Goal: Task Accomplishment & Management: Complete application form

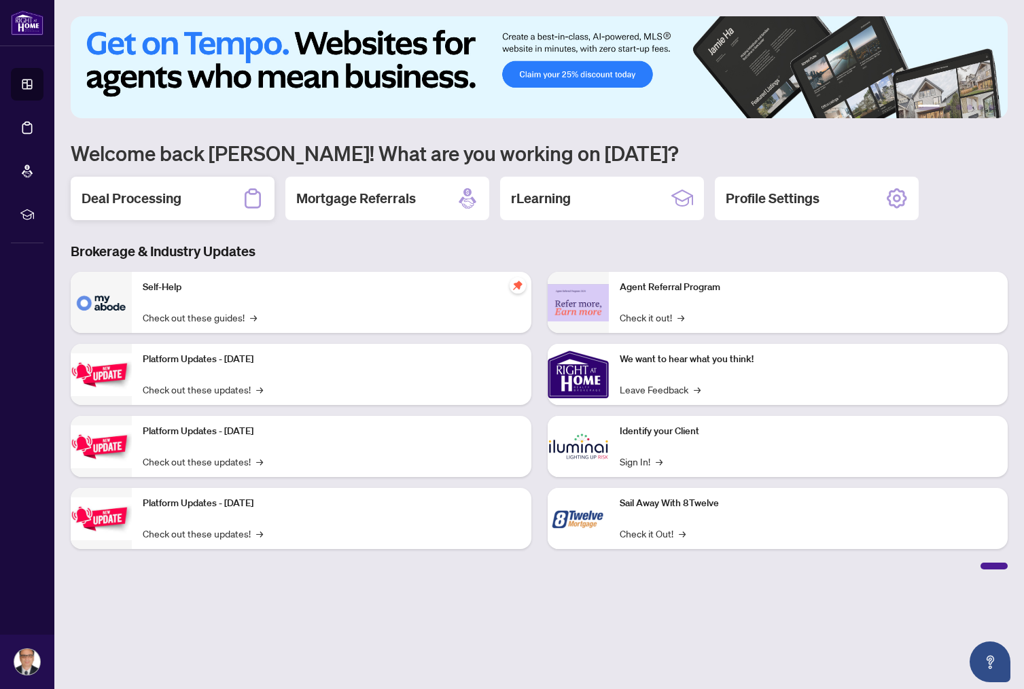
click at [124, 196] on h2 "Deal Processing" at bounding box center [132, 198] width 100 height 19
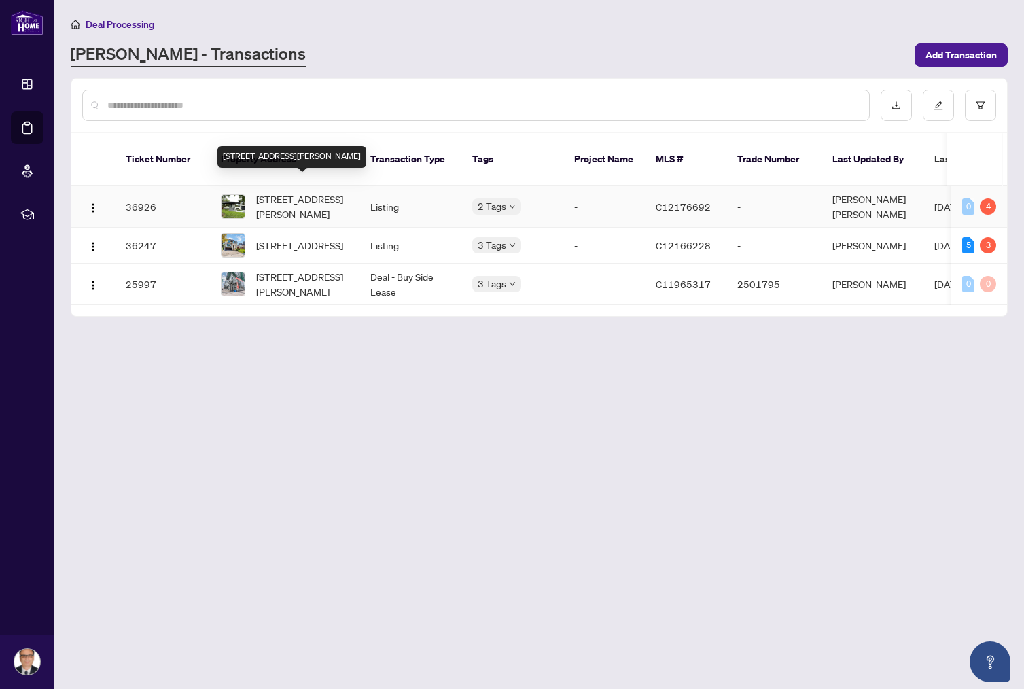
click at [294, 192] on span "[STREET_ADDRESS][PERSON_NAME]" at bounding box center [302, 207] width 92 height 30
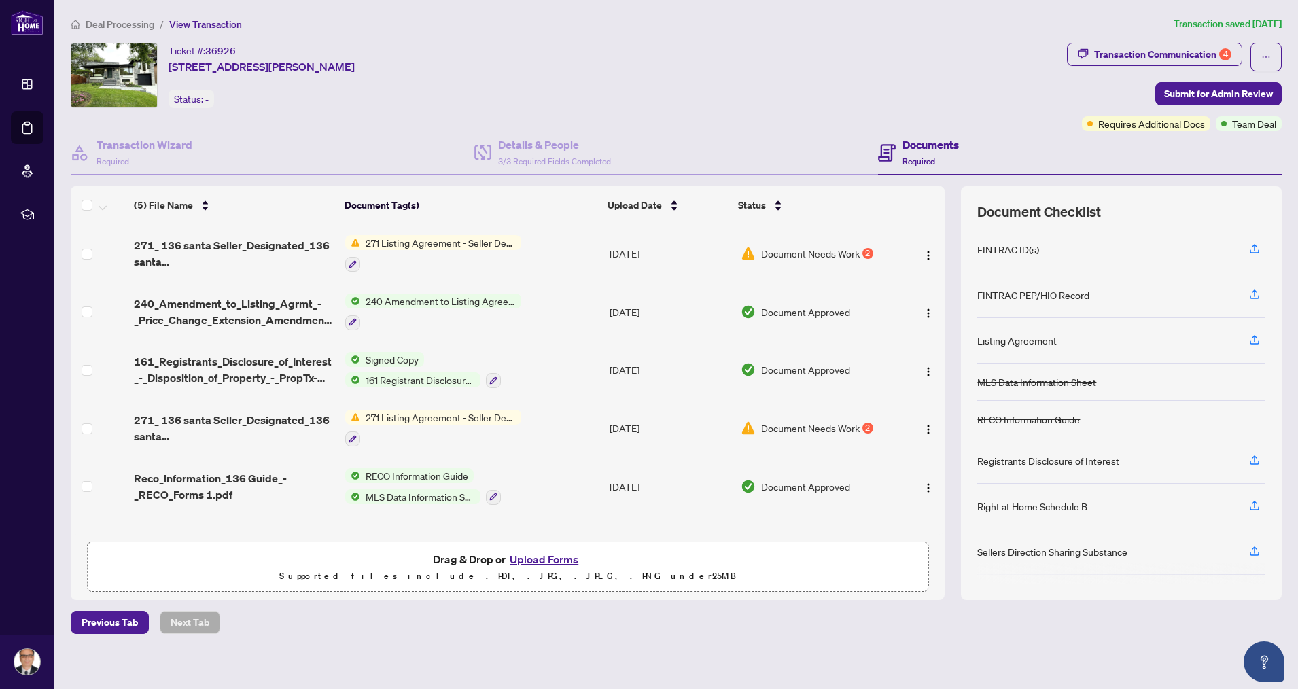
click at [559, 557] on button "Upload Forms" at bounding box center [544, 560] width 77 height 18
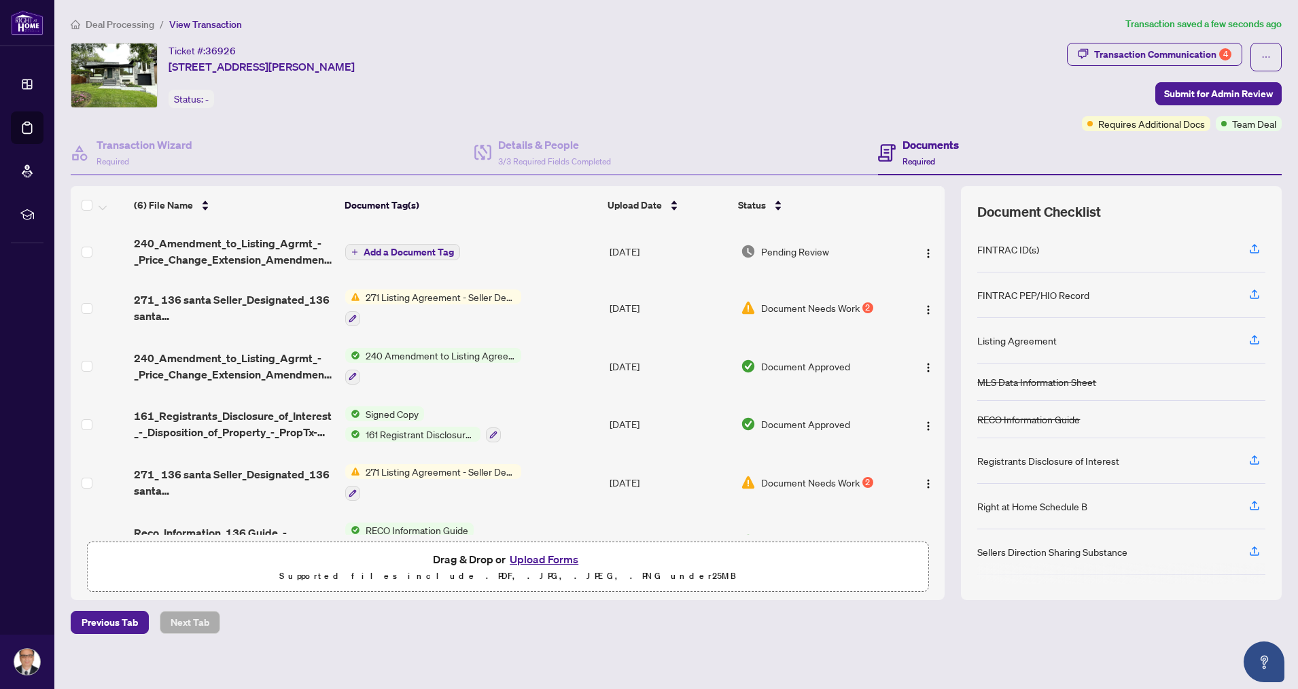
click at [357, 249] on button "Add a Document Tag" at bounding box center [402, 252] width 115 height 16
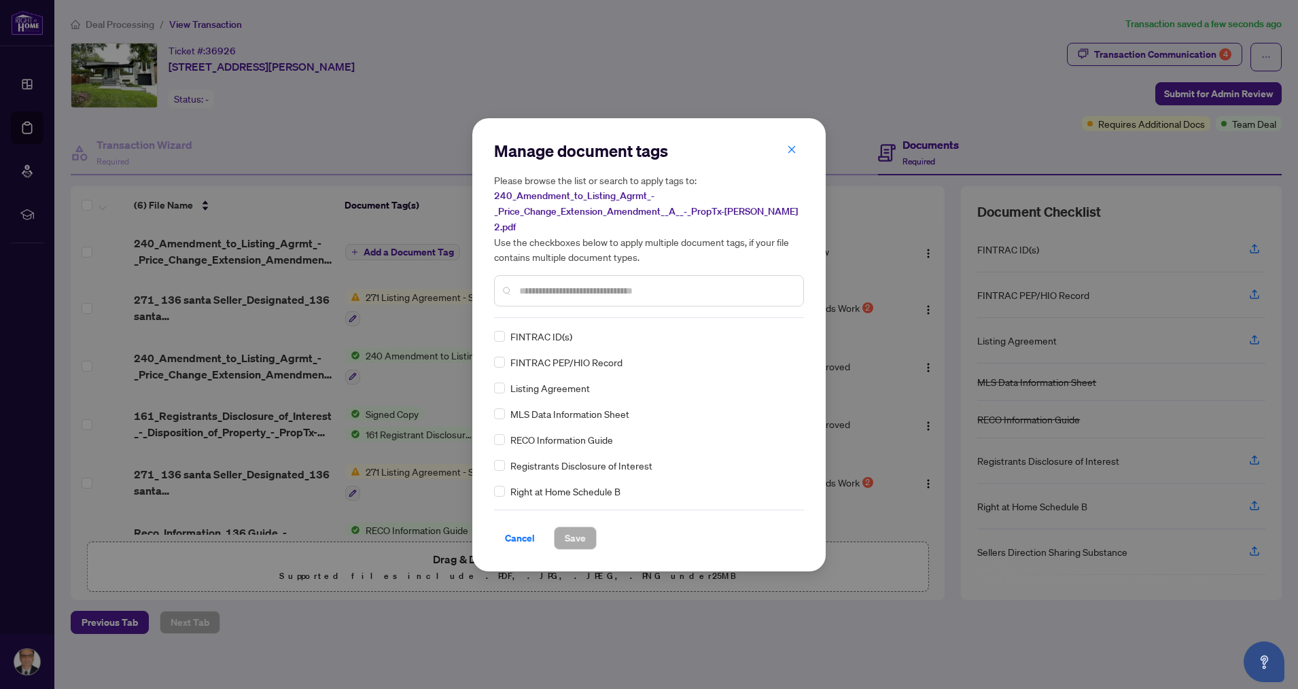
click at [533, 283] on input "text" at bounding box center [655, 290] width 273 height 15
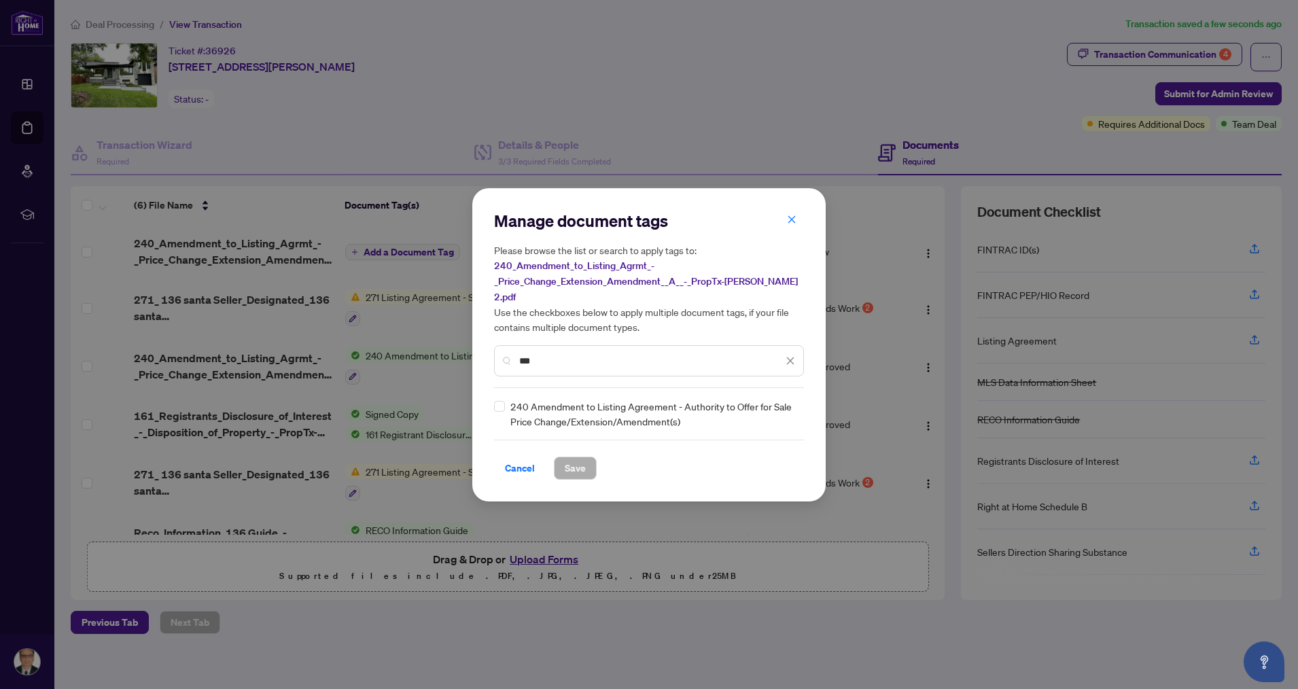
type input "***"
click at [578, 461] on span "Save" at bounding box center [575, 468] width 21 height 22
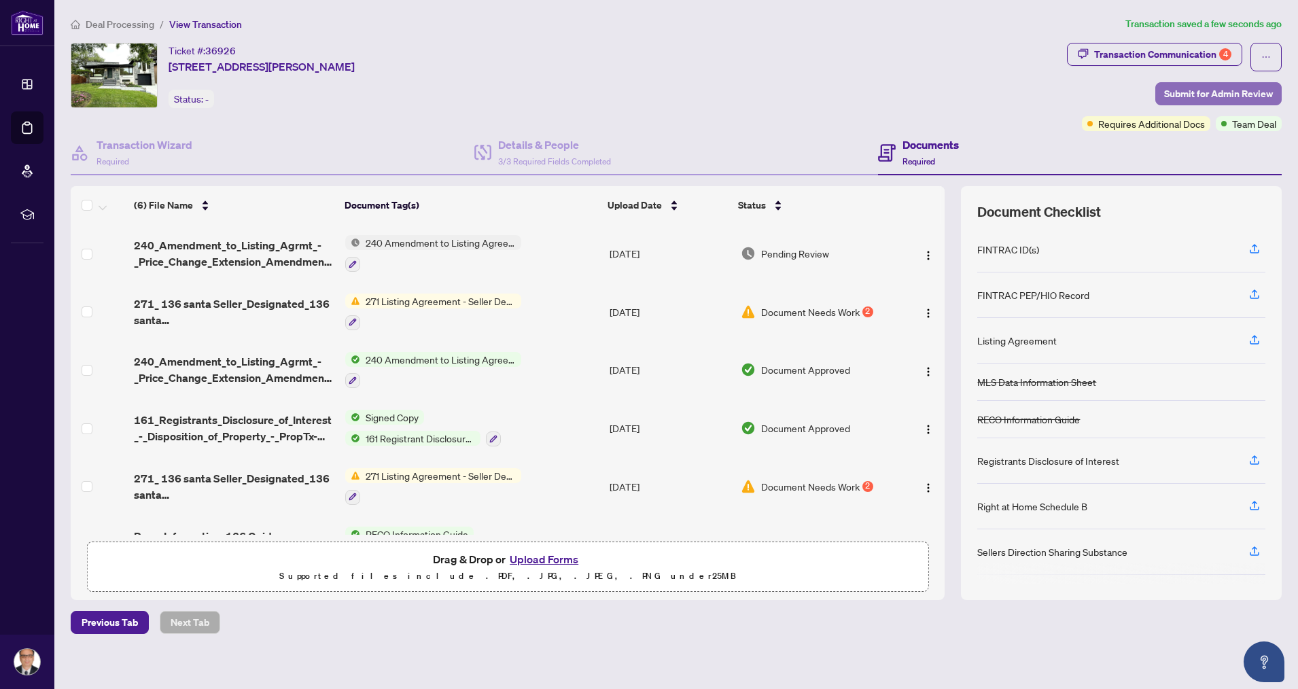
click at [1024, 90] on span "Submit for Admin Review" at bounding box center [1218, 94] width 109 height 22
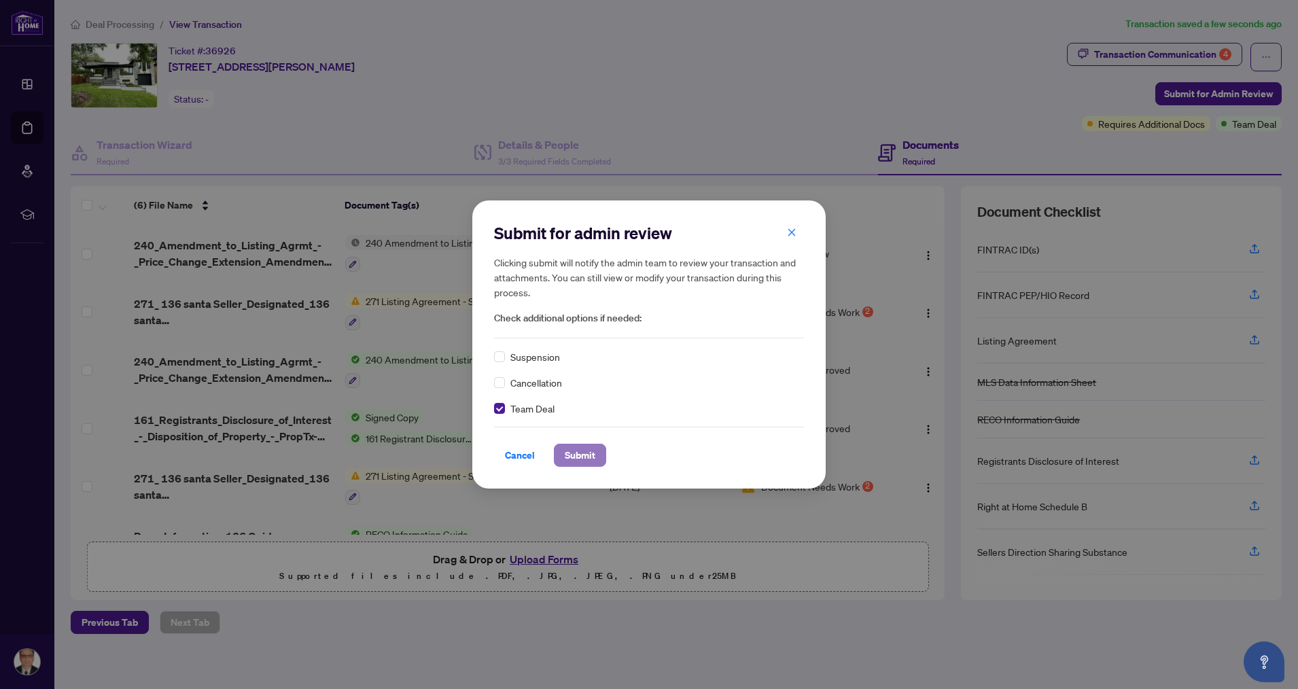
click at [579, 455] on span "Submit" at bounding box center [580, 456] width 31 height 22
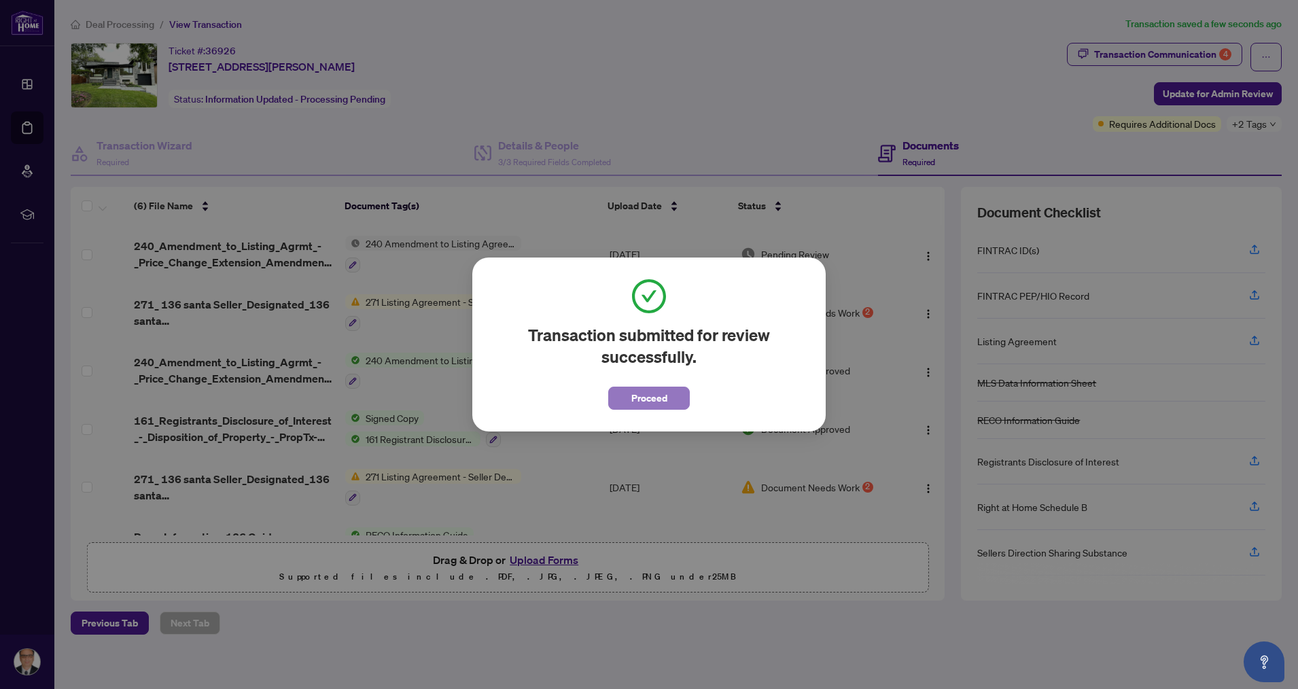
click at [643, 400] on span "Proceed" at bounding box center [649, 398] width 36 height 22
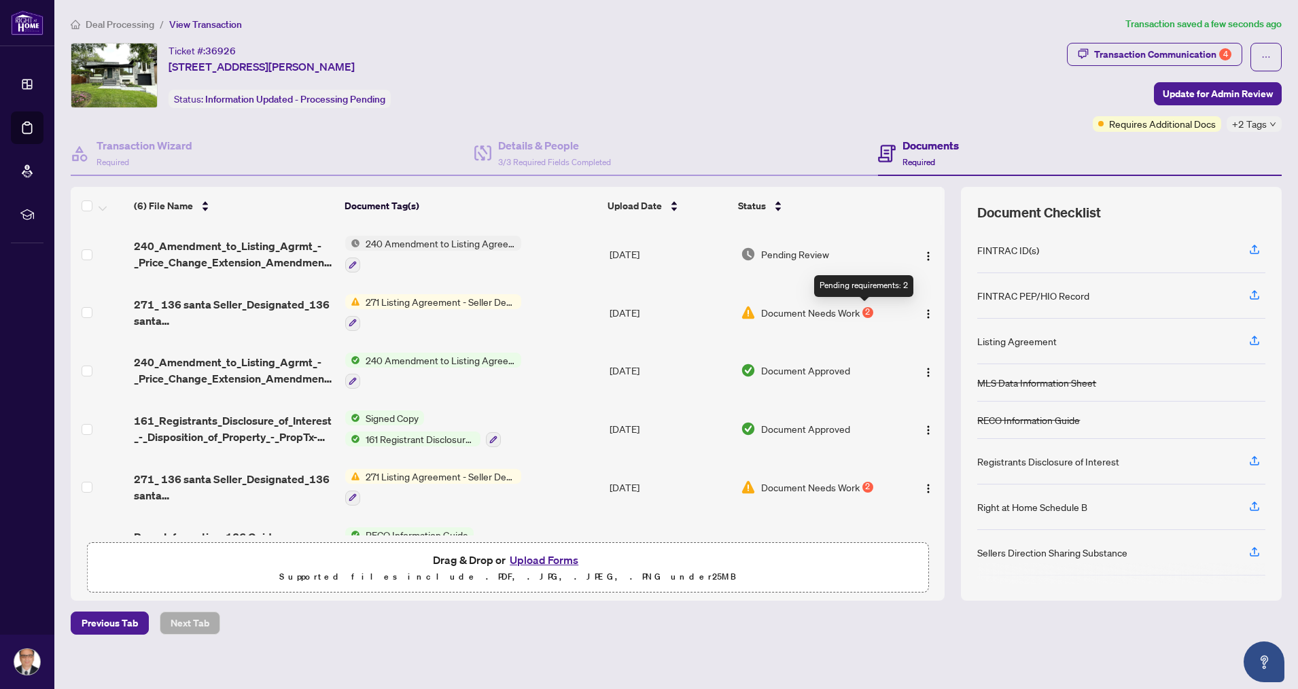
click at [867, 309] on div "2" at bounding box center [868, 312] width 11 height 11
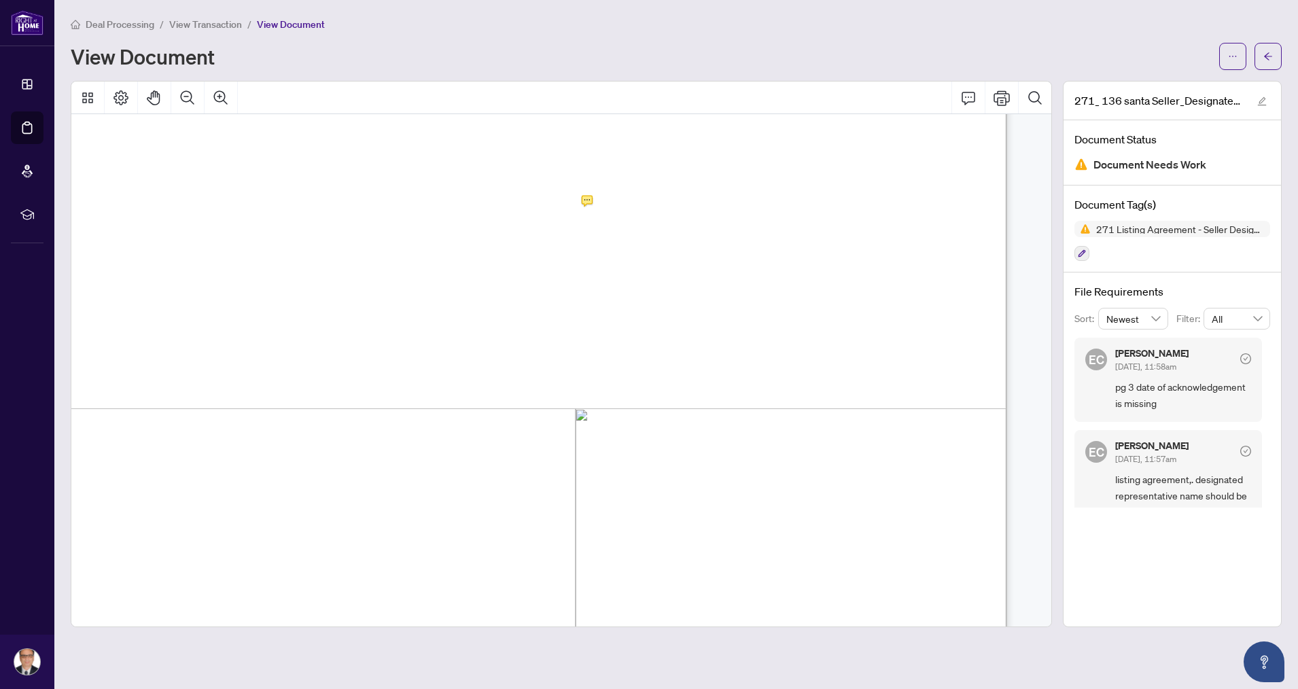
scroll to position [0, 31]
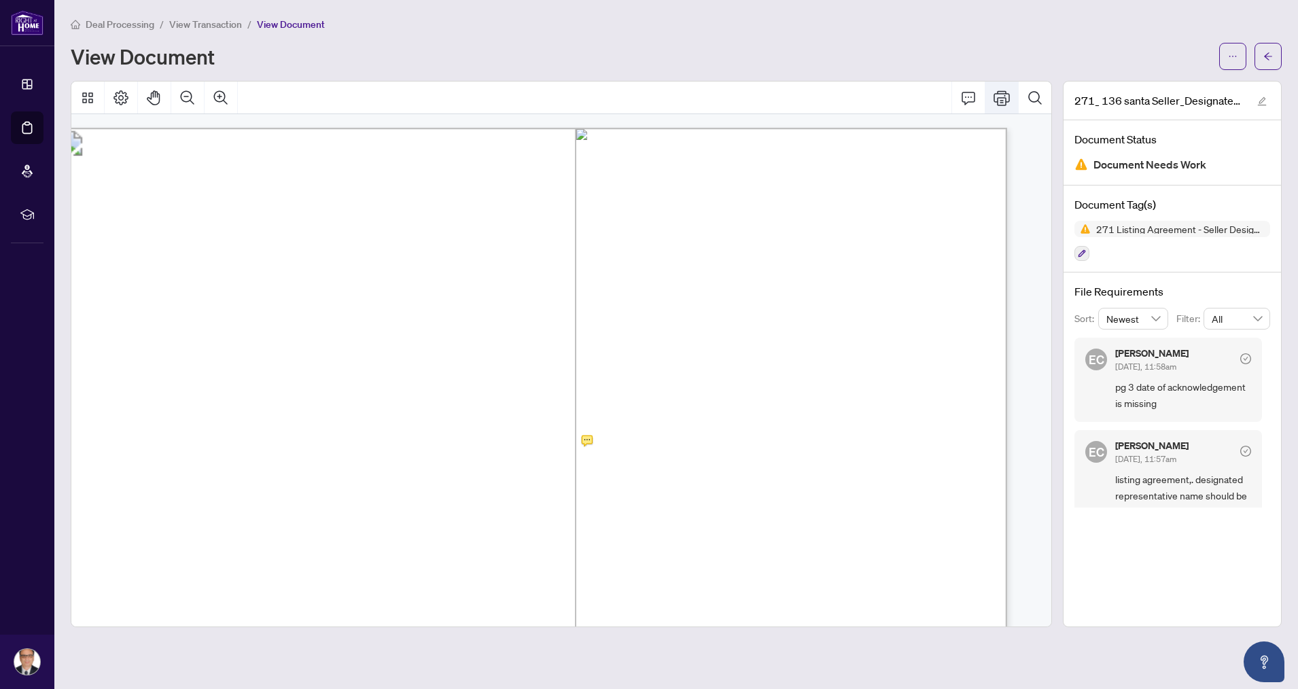
click at [1000, 99] on icon "Print" at bounding box center [1002, 98] width 16 height 16
click at [1024, 97] on icon "Search Document" at bounding box center [1035, 98] width 16 height 16
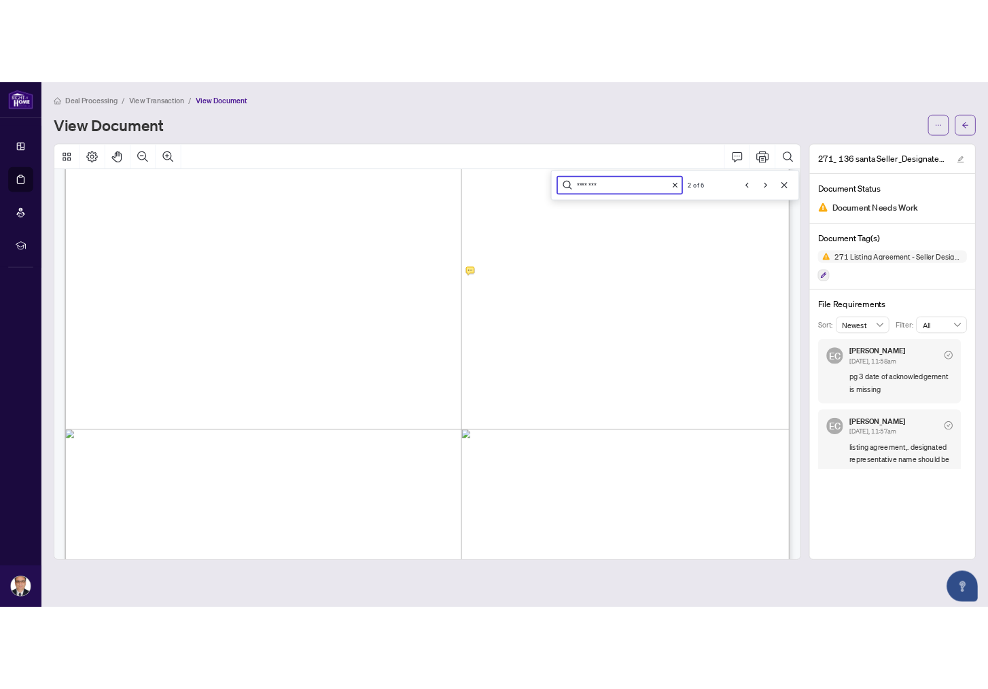
scroll to position [0, 0]
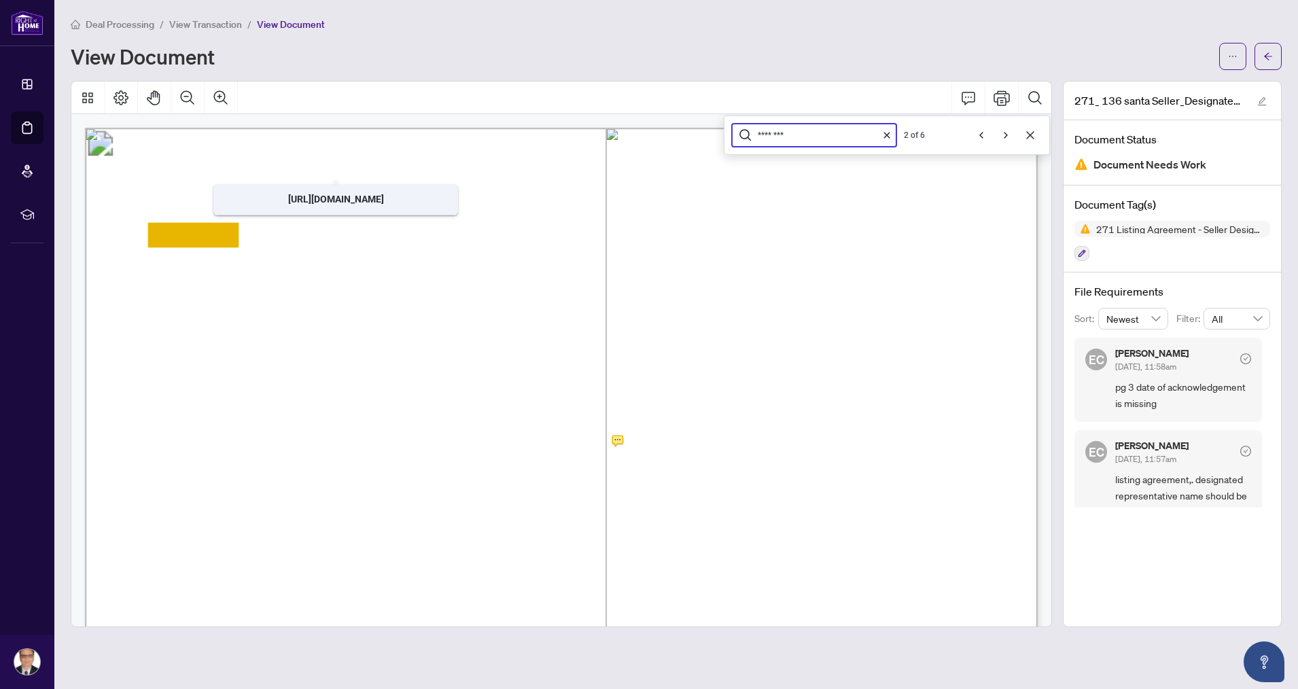
type input "********"
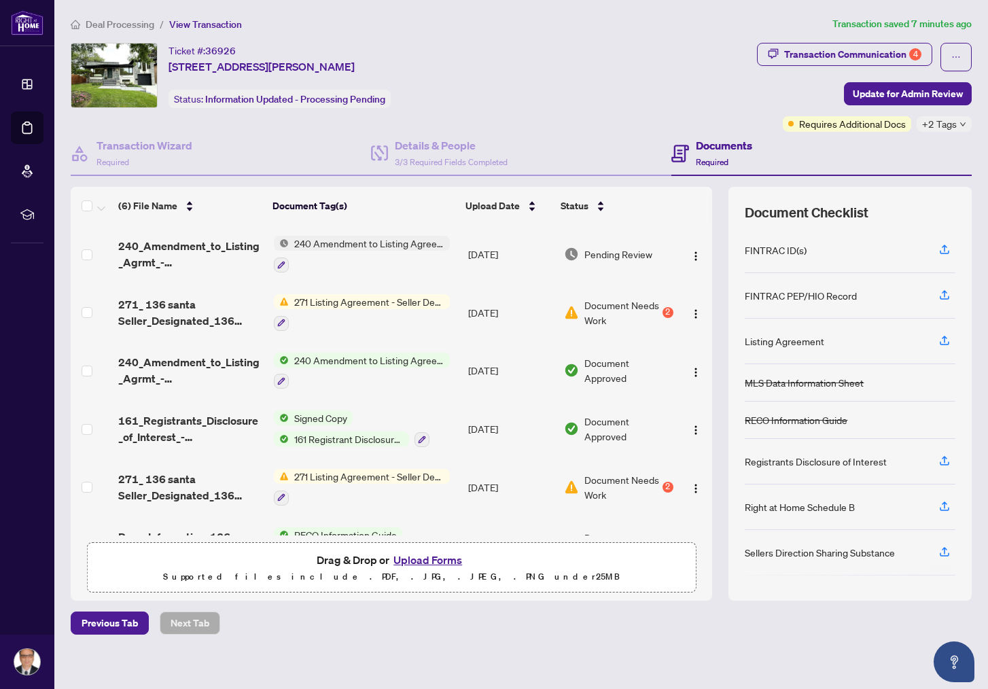
scroll to position [40, 0]
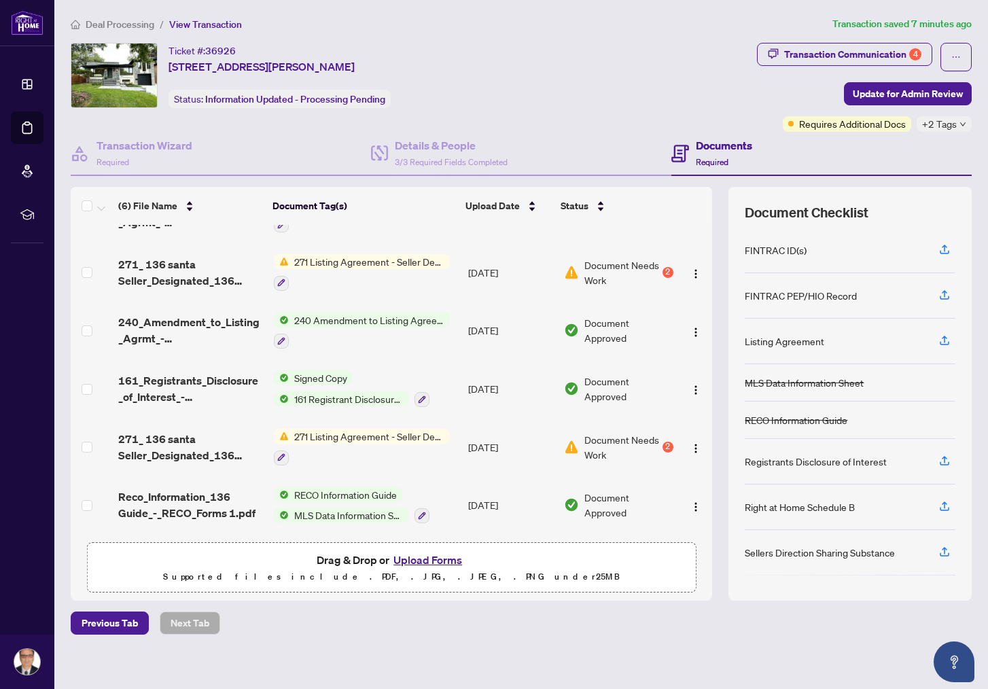
click at [431, 558] on button "Upload Forms" at bounding box center [427, 560] width 77 height 18
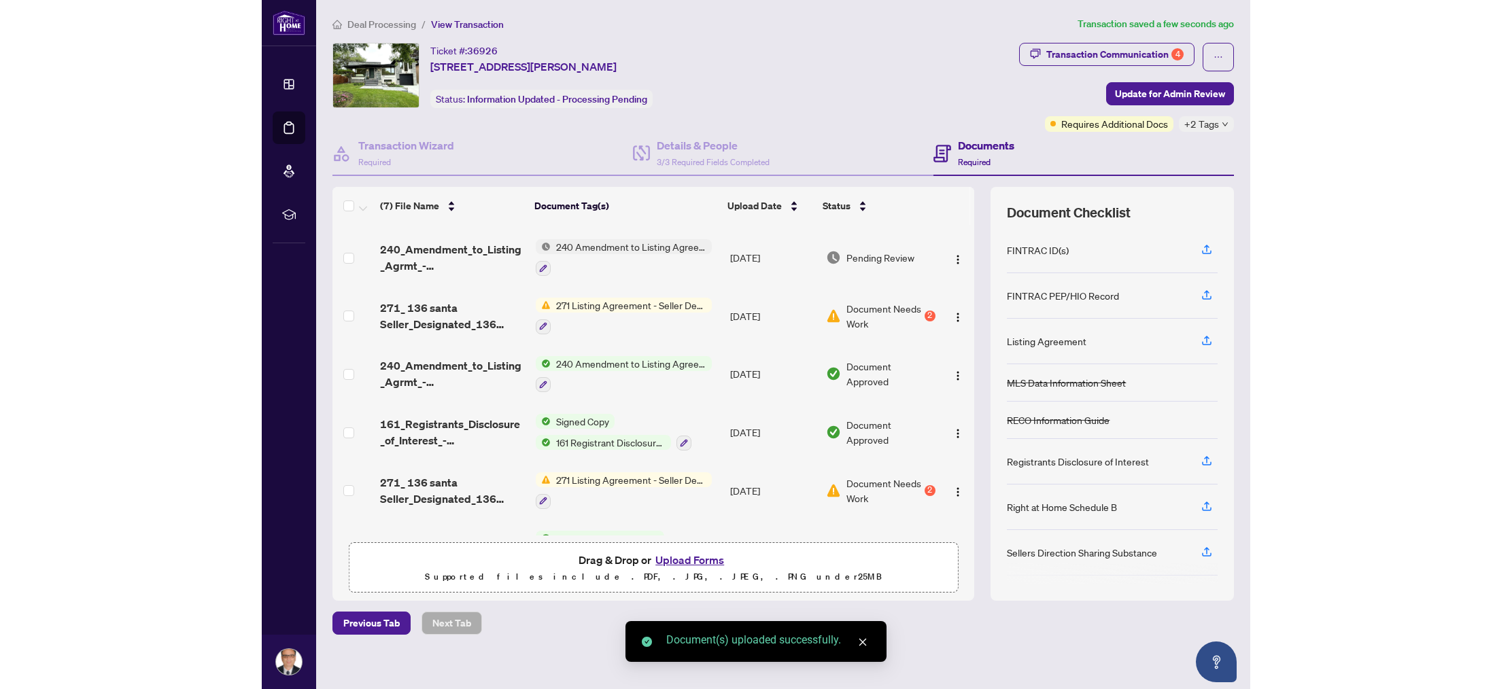
scroll to position [0, 0]
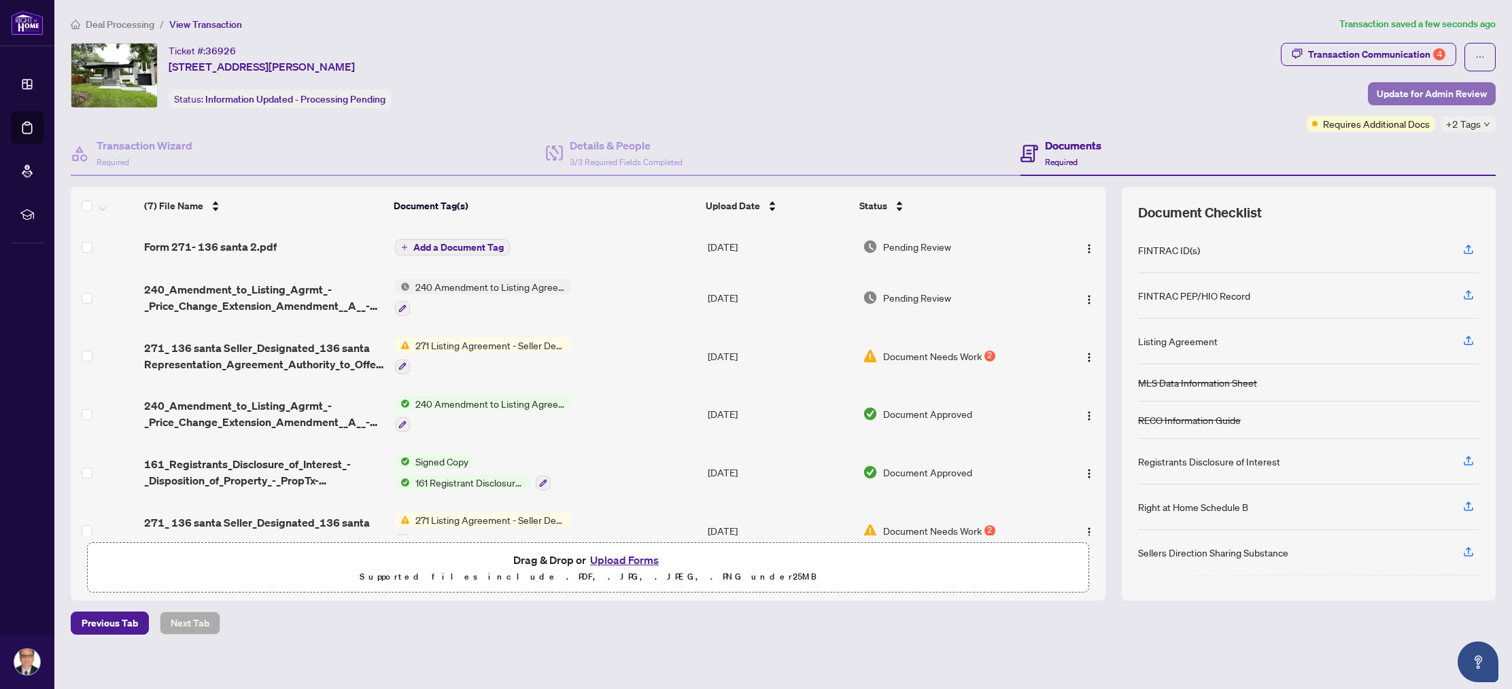
click at [1024, 94] on span "Update for Admin Review" at bounding box center [1431, 94] width 110 height 22
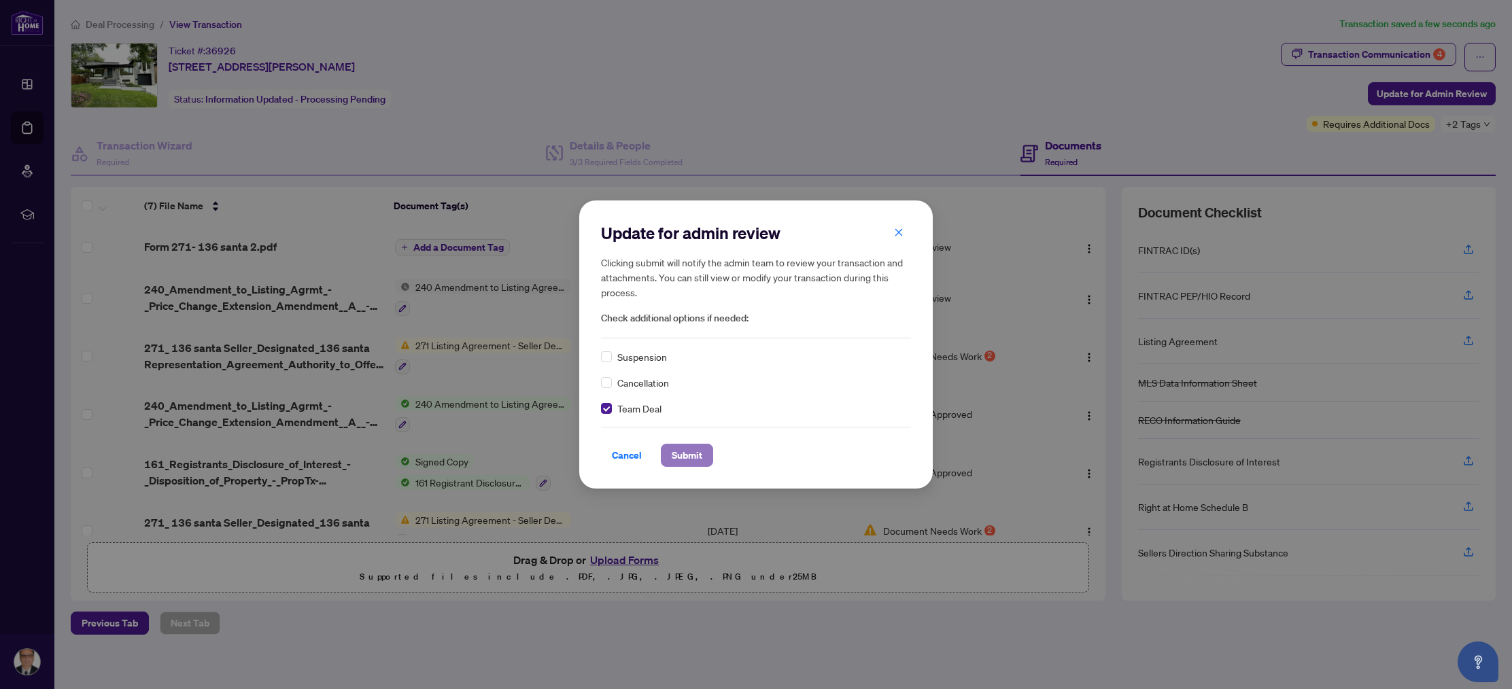
click at [682, 459] on span "Submit" at bounding box center [687, 456] width 31 height 22
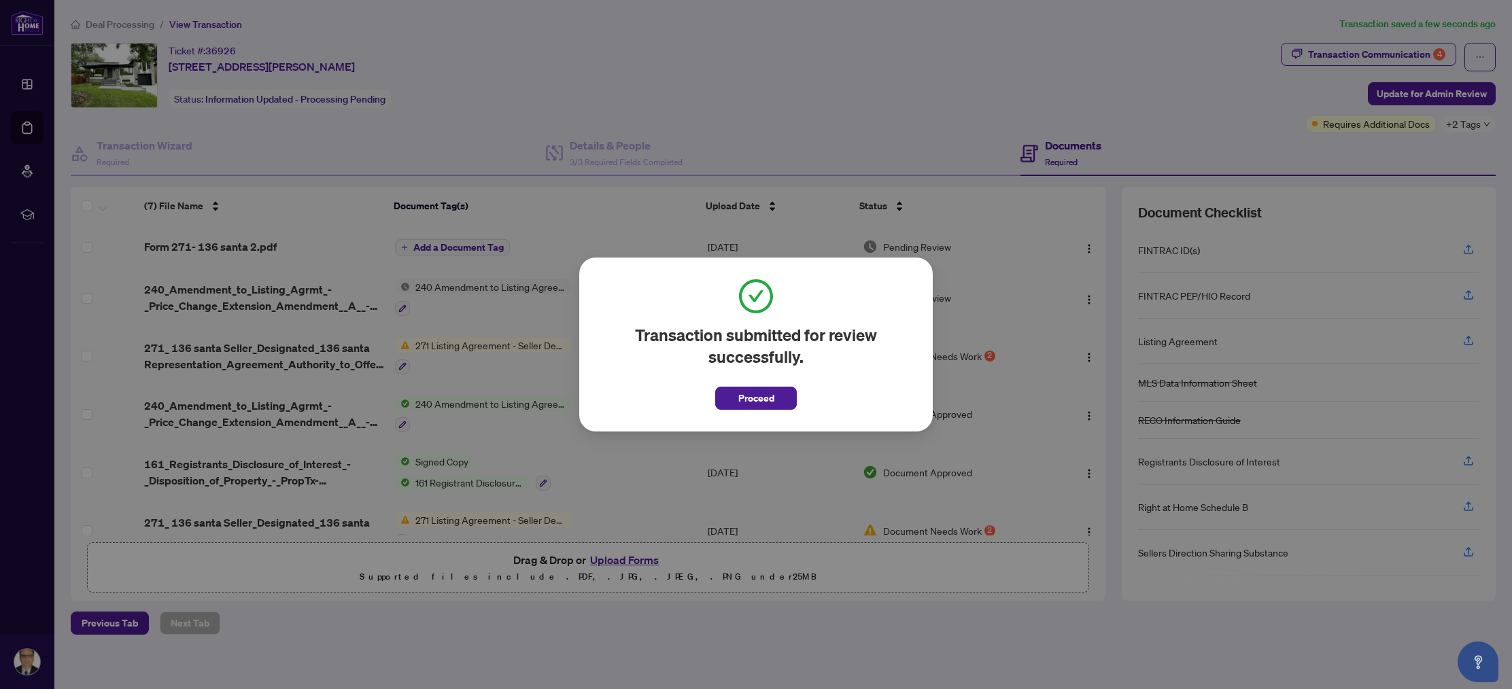
drag, startPoint x: 761, startPoint y: 397, endPoint x: 747, endPoint y: 393, distance: 14.2
click at [760, 397] on span "Proceed" at bounding box center [756, 398] width 36 height 22
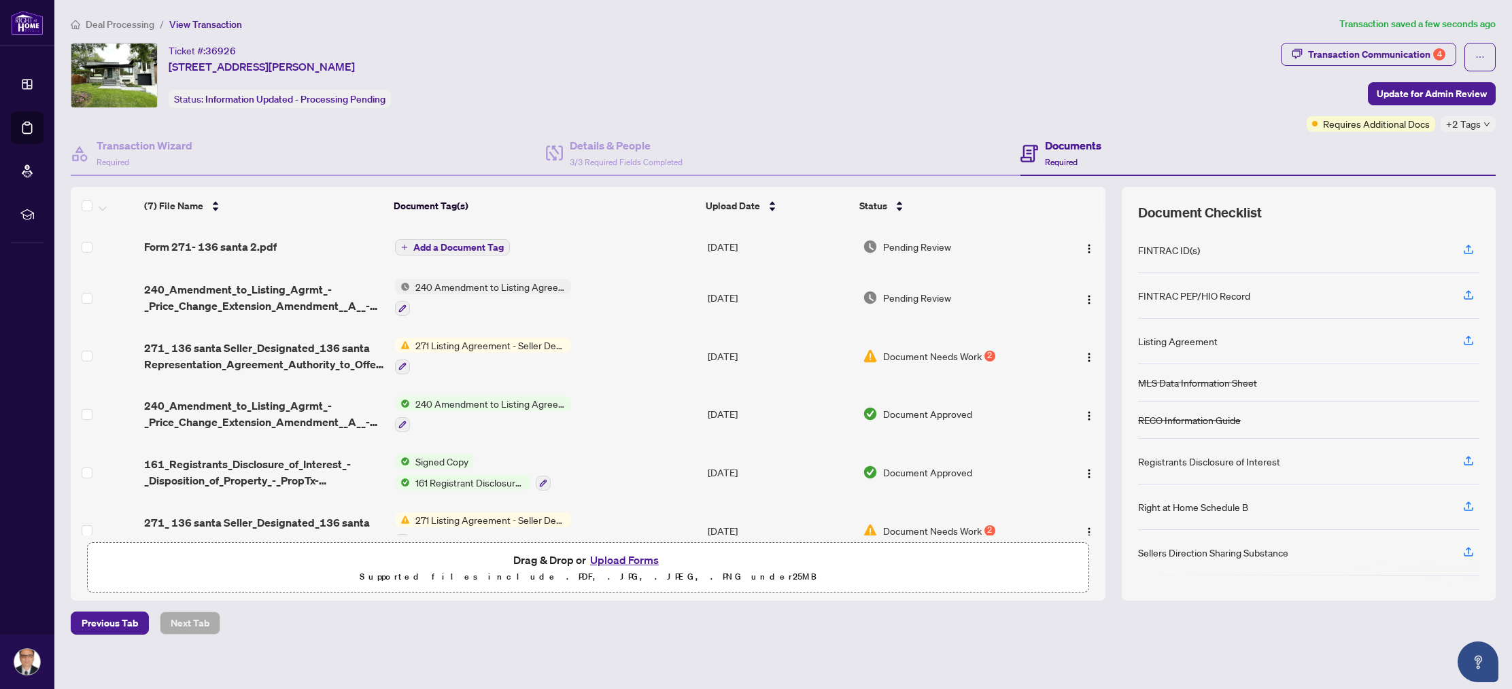
click at [512, 286] on span "240 Amendment to Listing Agreement - Authority to Offer for Sale Price Change/E…" at bounding box center [490, 286] width 161 height 15
click at [403, 246] on icon "plus" at bounding box center [404, 247] width 7 height 7
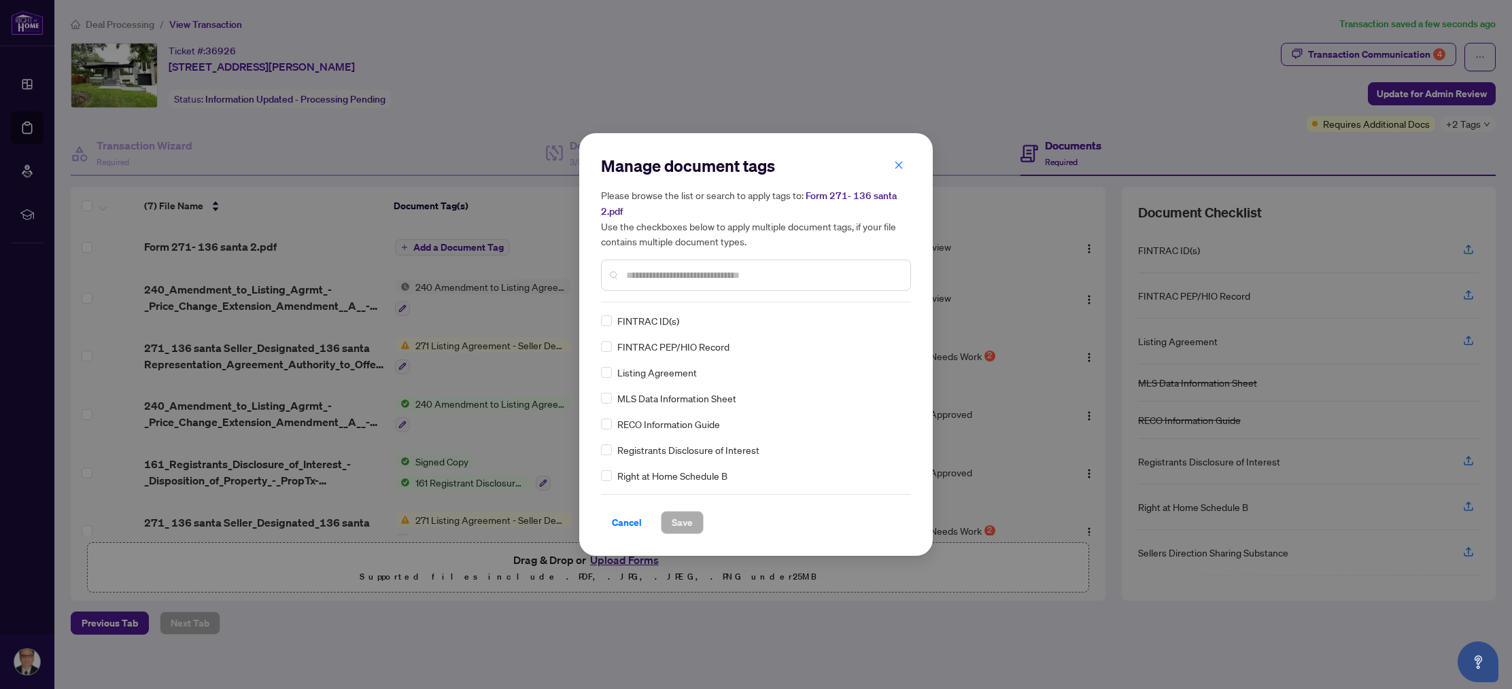
click at [640, 272] on input "text" at bounding box center [762, 275] width 273 height 15
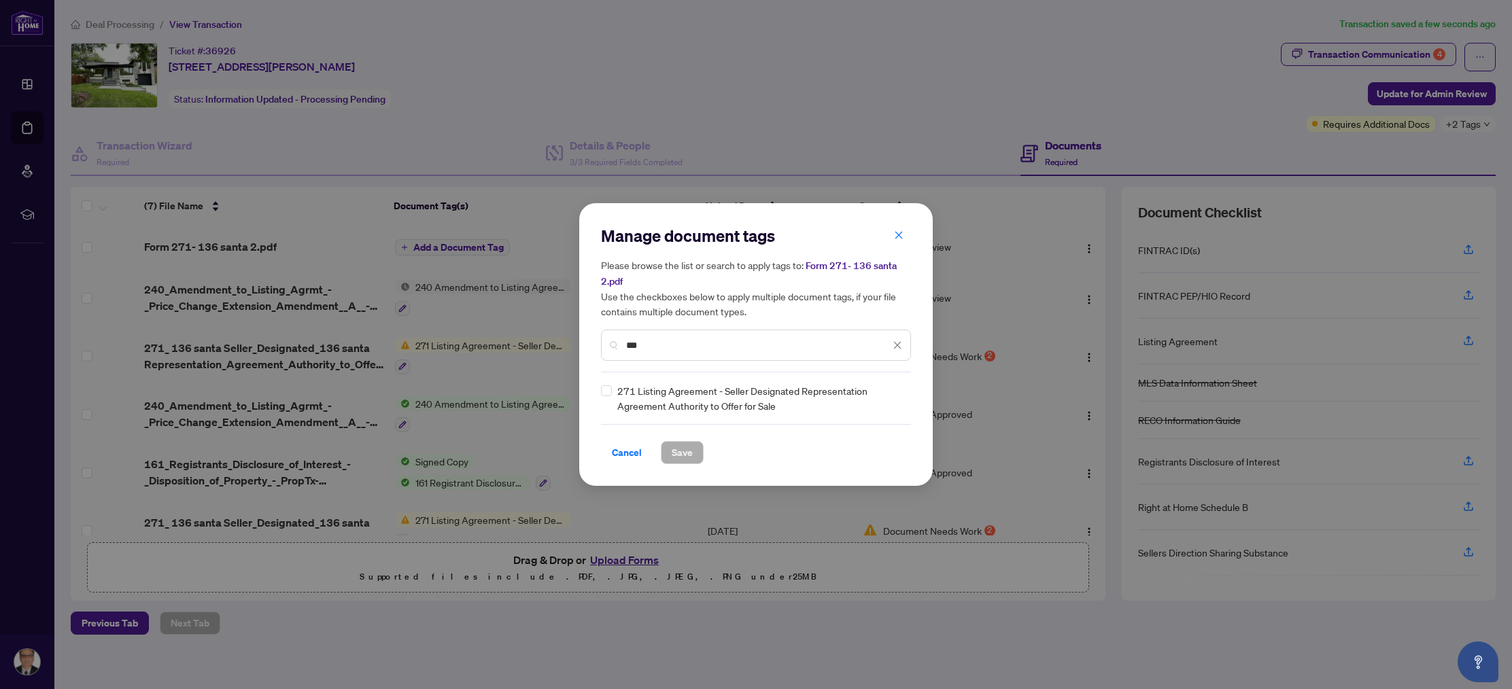
type input "***"
click at [686, 452] on span "Save" at bounding box center [682, 453] width 21 height 22
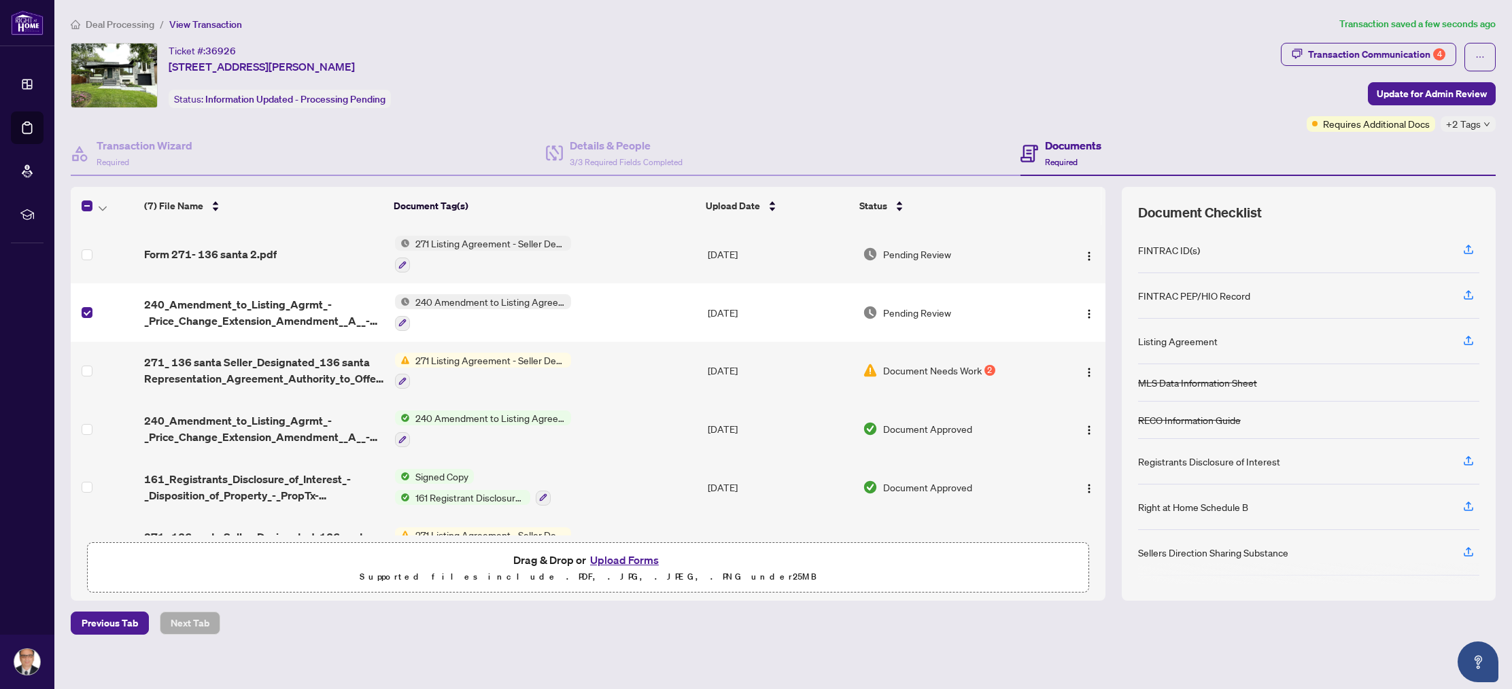
click at [633, 400] on td "240 Amendment to Listing Agreement - Authority to Offer for Sale Price Change/E…" at bounding box center [545, 429] width 313 height 58
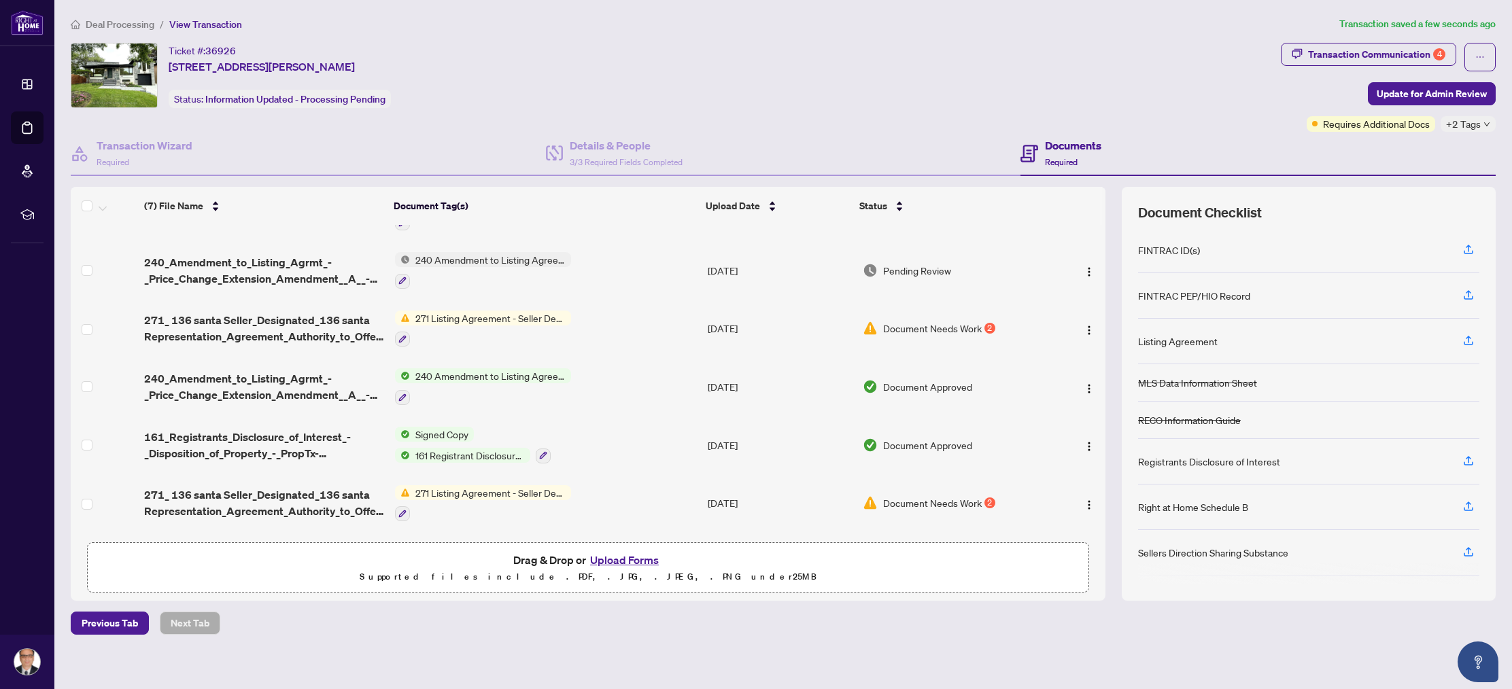
scroll to position [45, 0]
click at [1024, 498] on img "button" at bounding box center [1088, 502] width 11 height 11
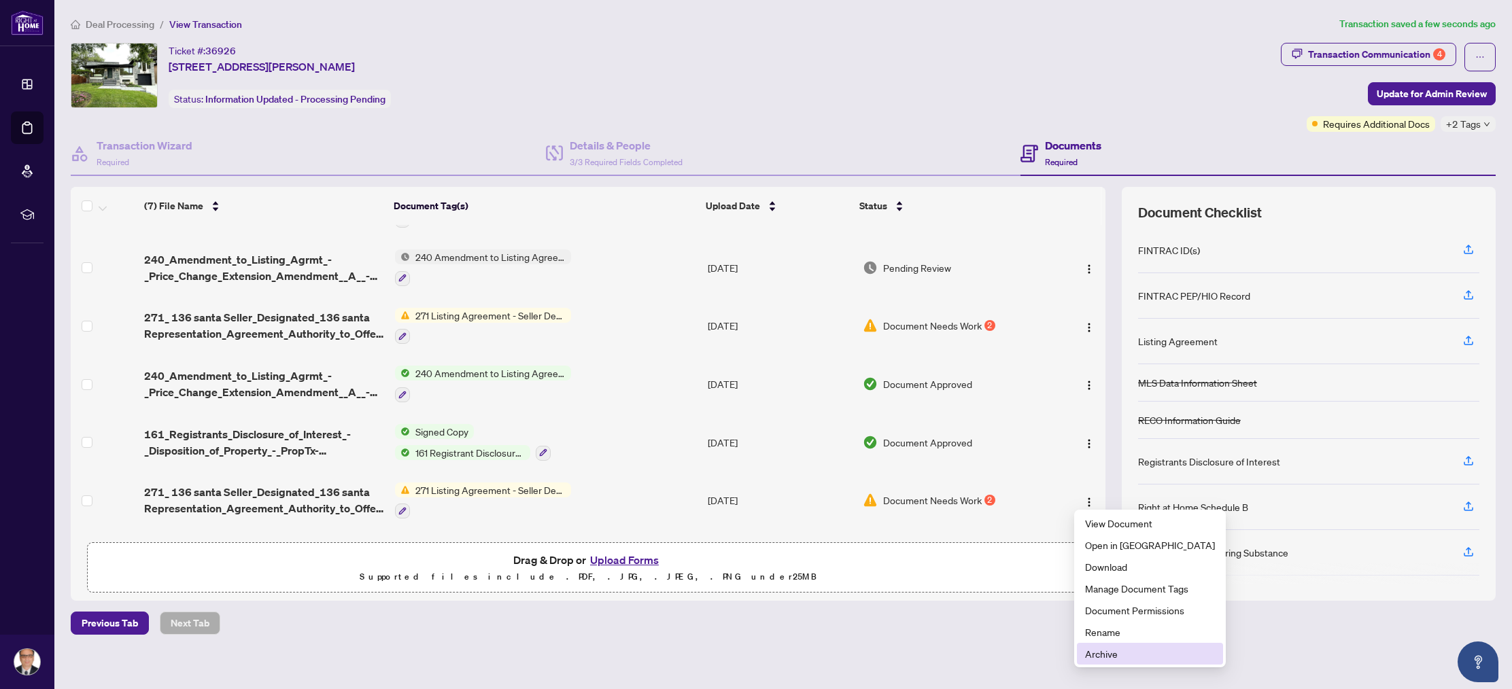
click at [1024, 649] on span "Archive" at bounding box center [1150, 653] width 130 height 15
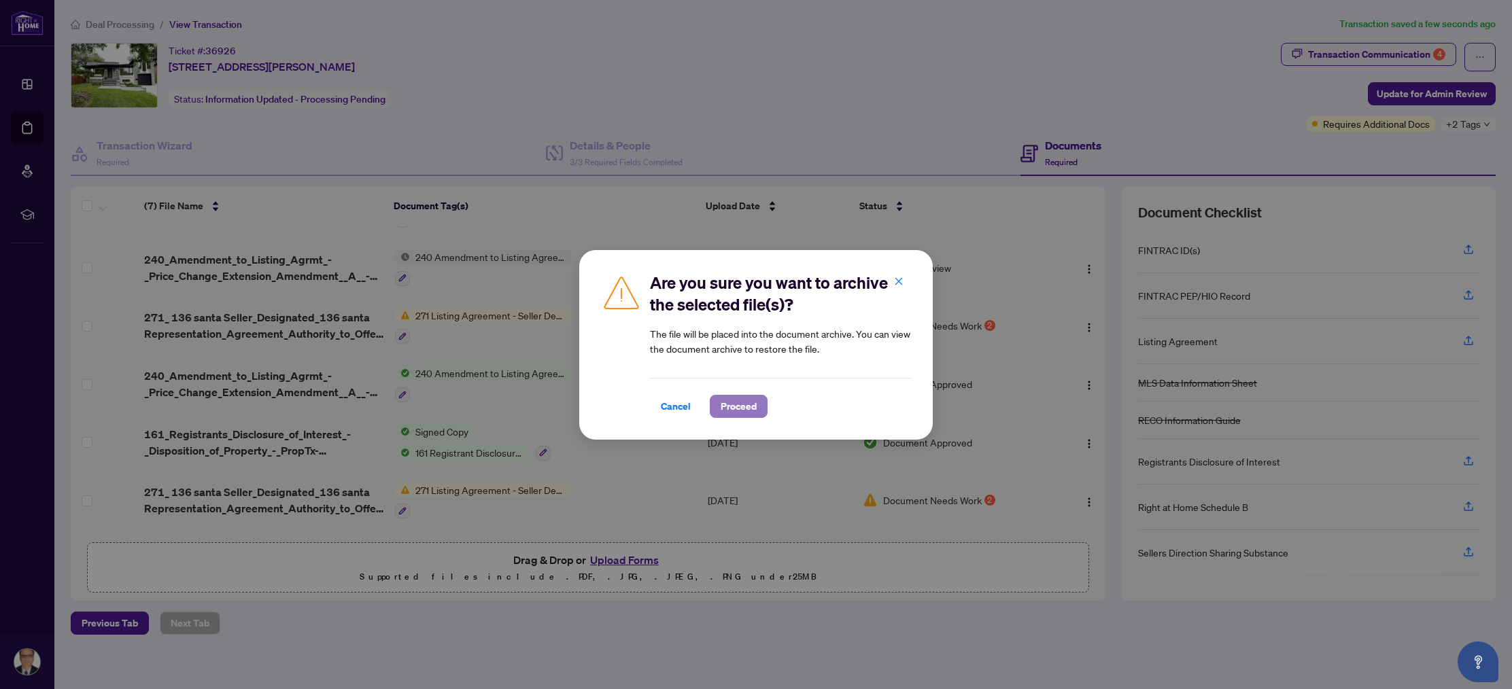
click at [743, 404] on span "Proceed" at bounding box center [738, 407] width 36 height 22
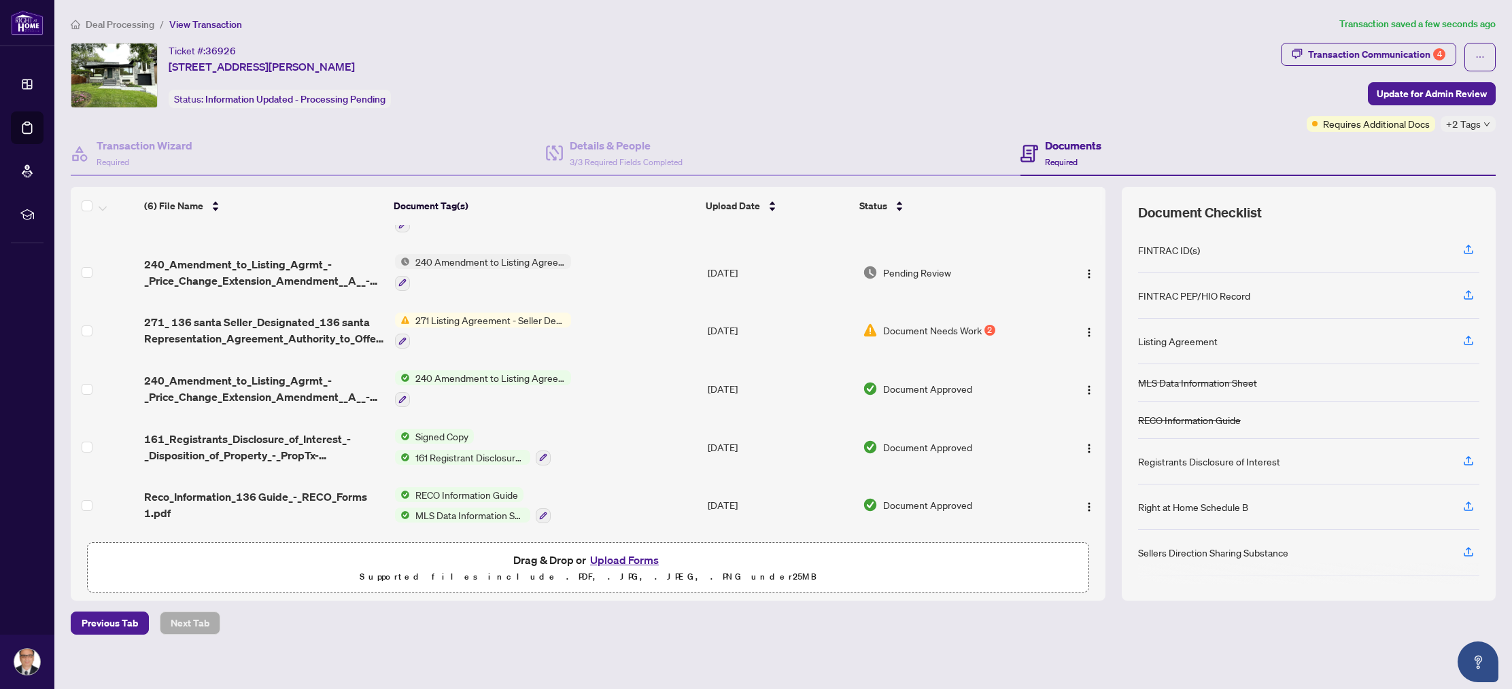
scroll to position [0, 0]
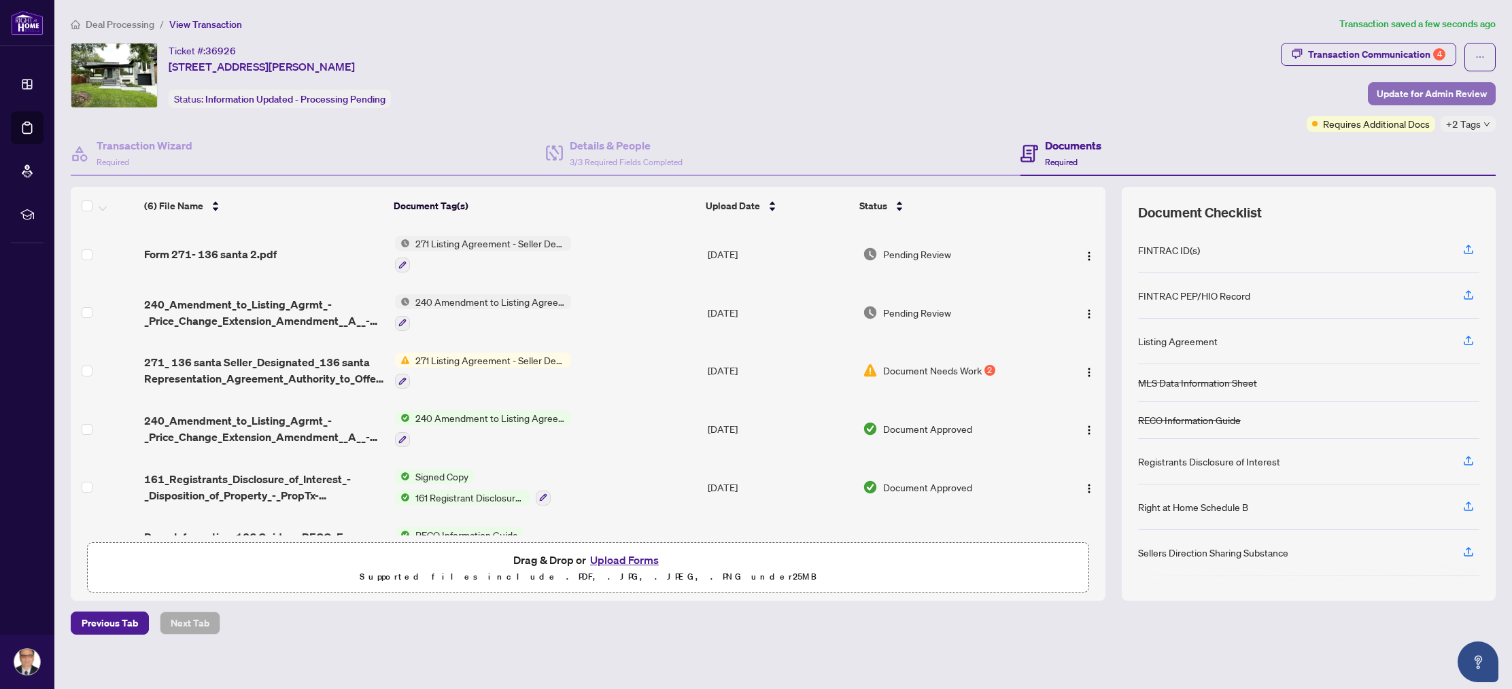
click at [1024, 93] on span "Update for Admin Review" at bounding box center [1431, 94] width 110 height 22
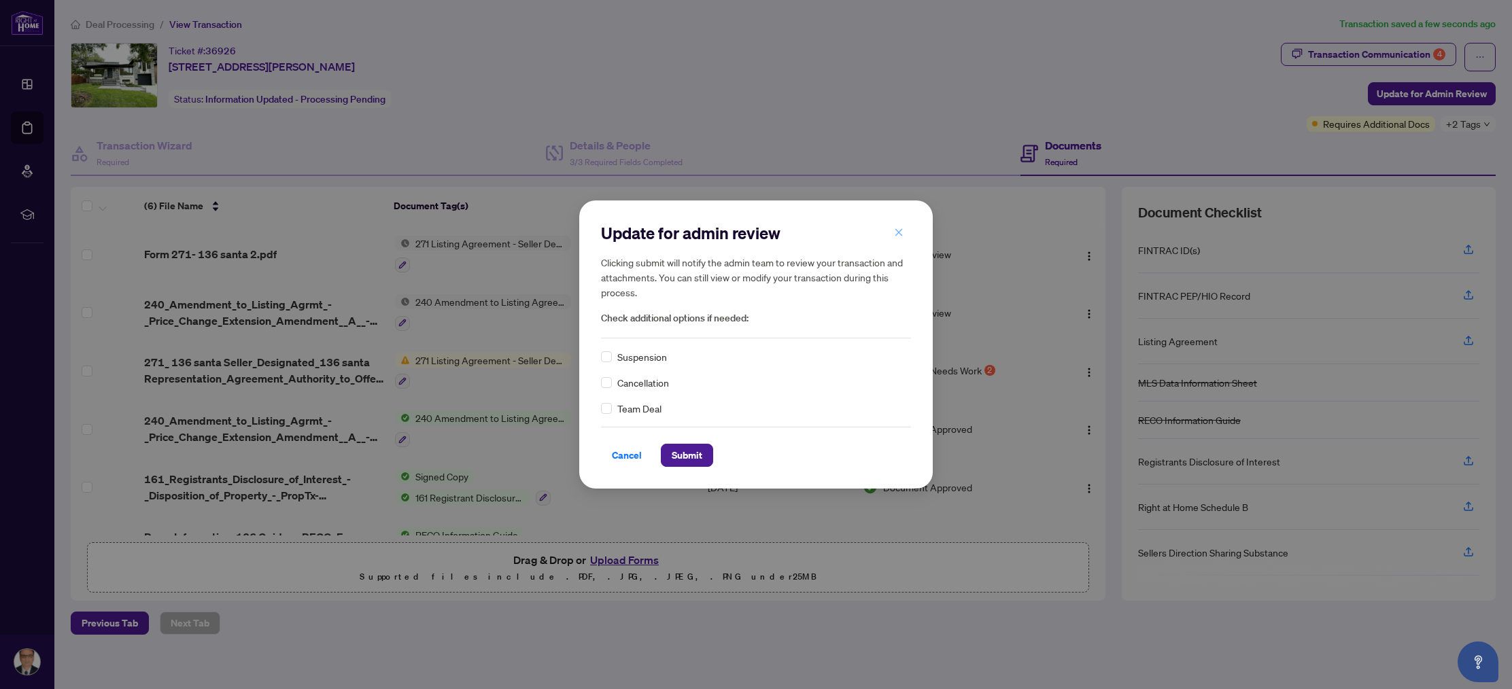
click at [897, 231] on icon "close" at bounding box center [898, 232] width 7 height 7
